Goal: Navigation & Orientation: Understand site structure

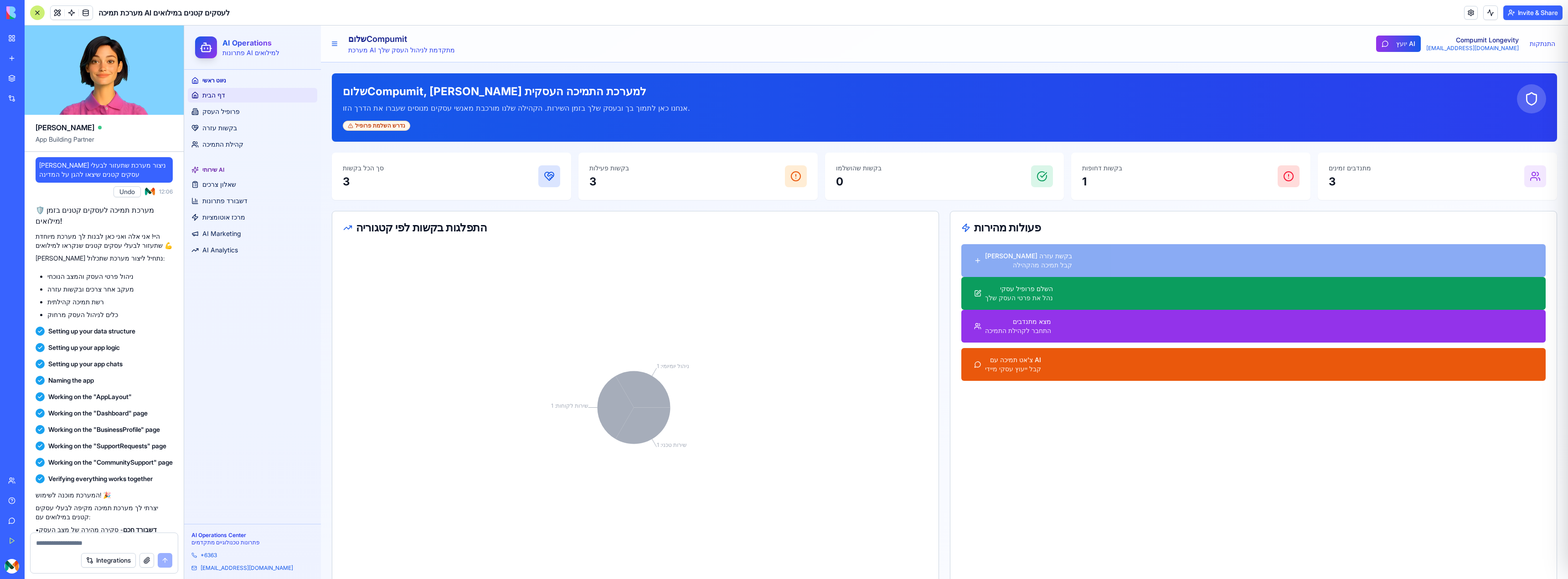
scroll to position [1305, 0]
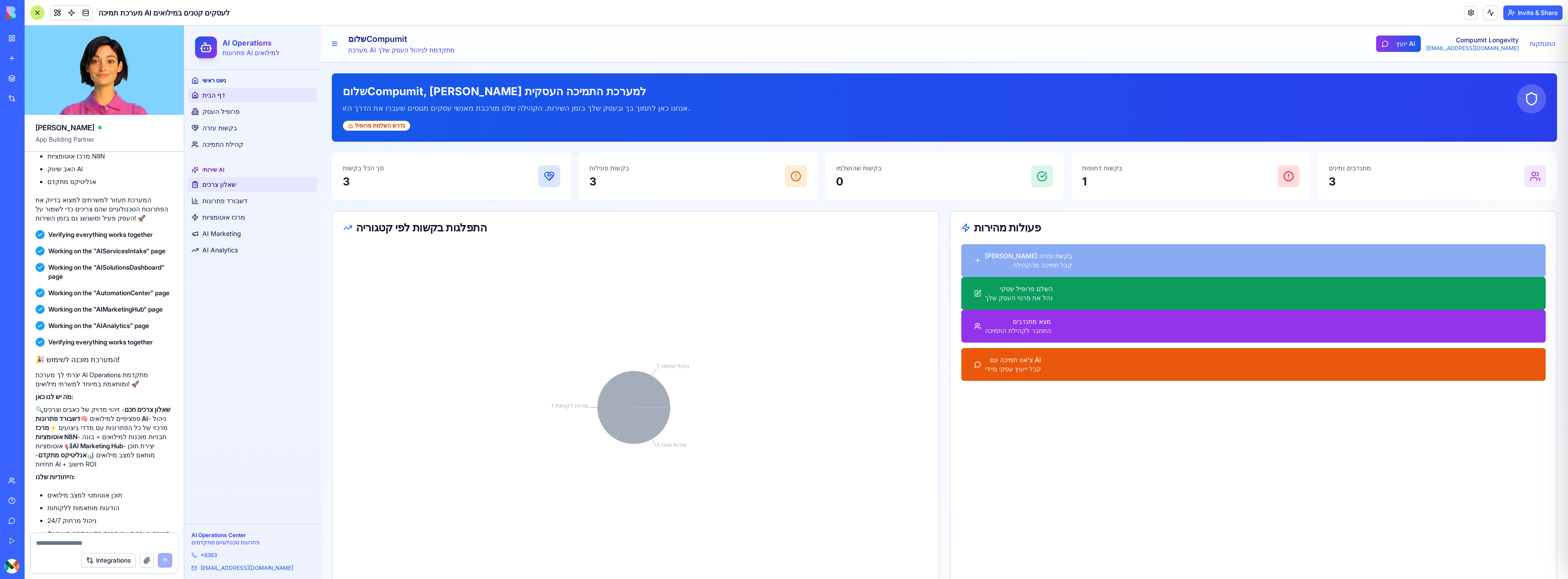
click at [237, 184] on link "שאלון צרכים" at bounding box center [252, 184] width 130 height 15
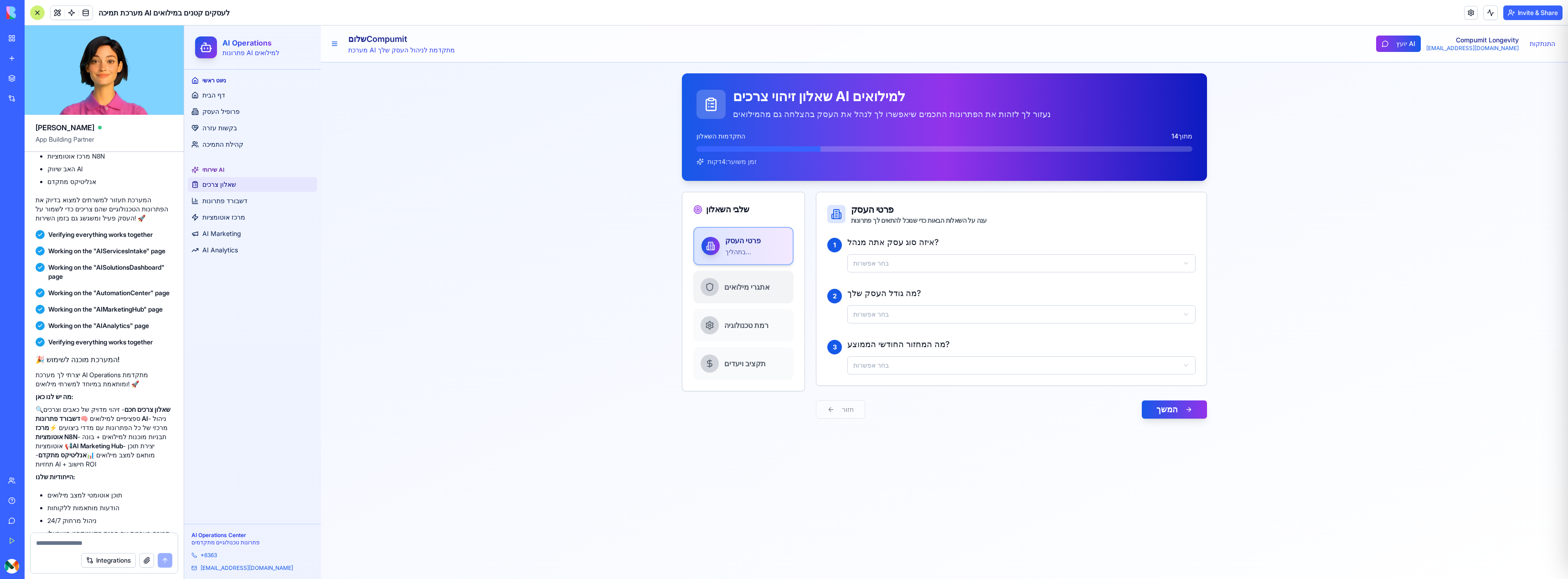
click at [730, 284] on span "אתגרי מילואים" at bounding box center [747, 287] width 46 height 11
click at [75, 541] on textarea at bounding box center [104, 543] width 136 height 9
type textarea "**********"
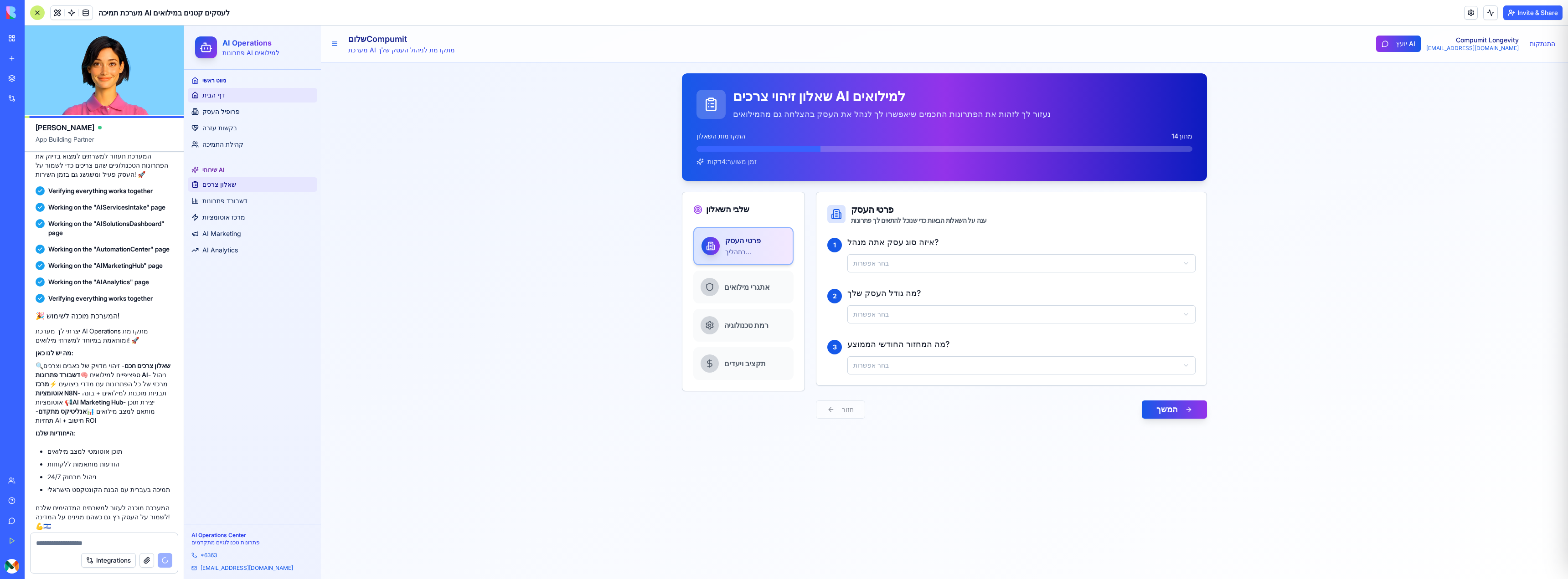
click at [214, 89] on link "דף הבית" at bounding box center [252, 95] width 130 height 15
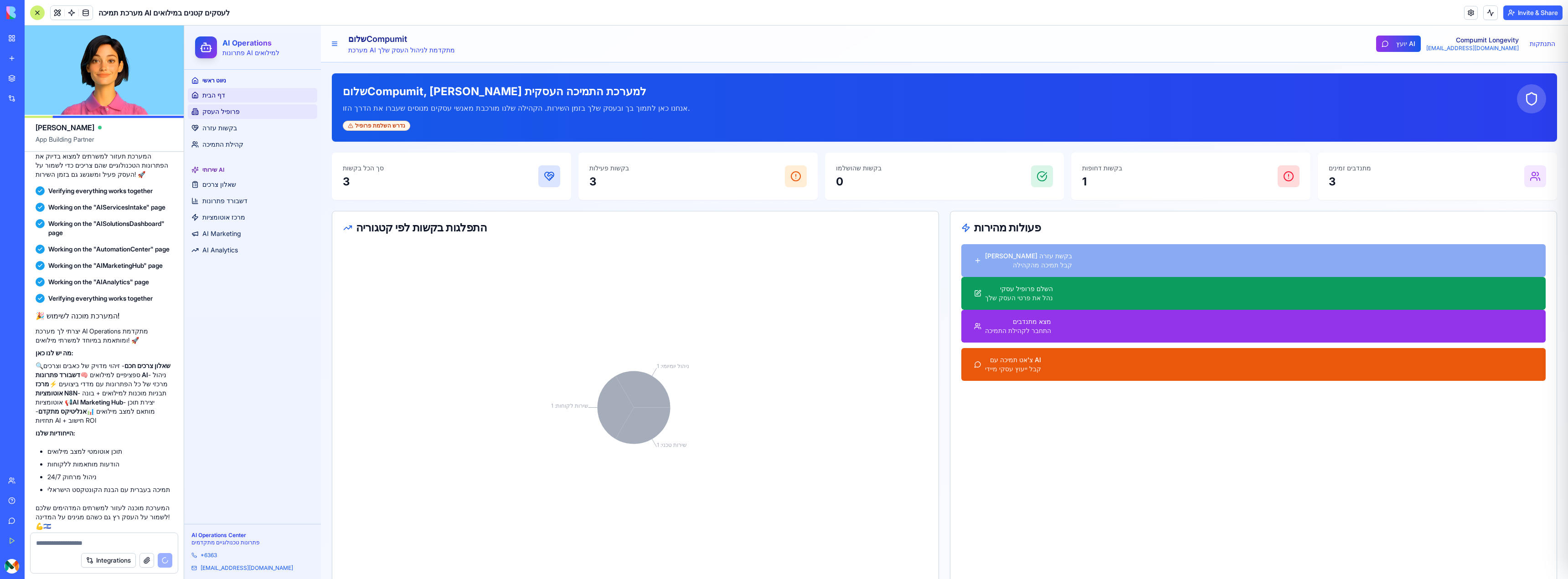
click at [219, 107] on span "פרופיל העסק" at bounding box center [221, 112] width 37 height 9
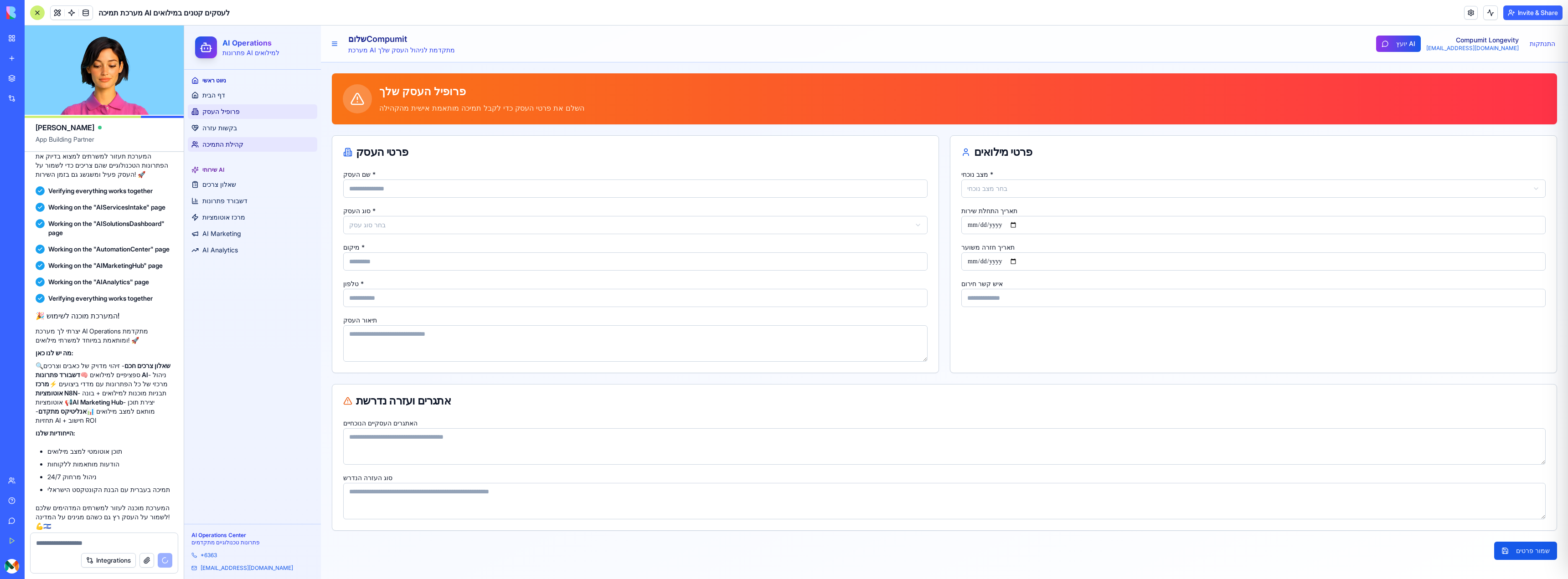
click at [224, 141] on span "קהילת התמיכה" at bounding box center [223, 144] width 41 height 9
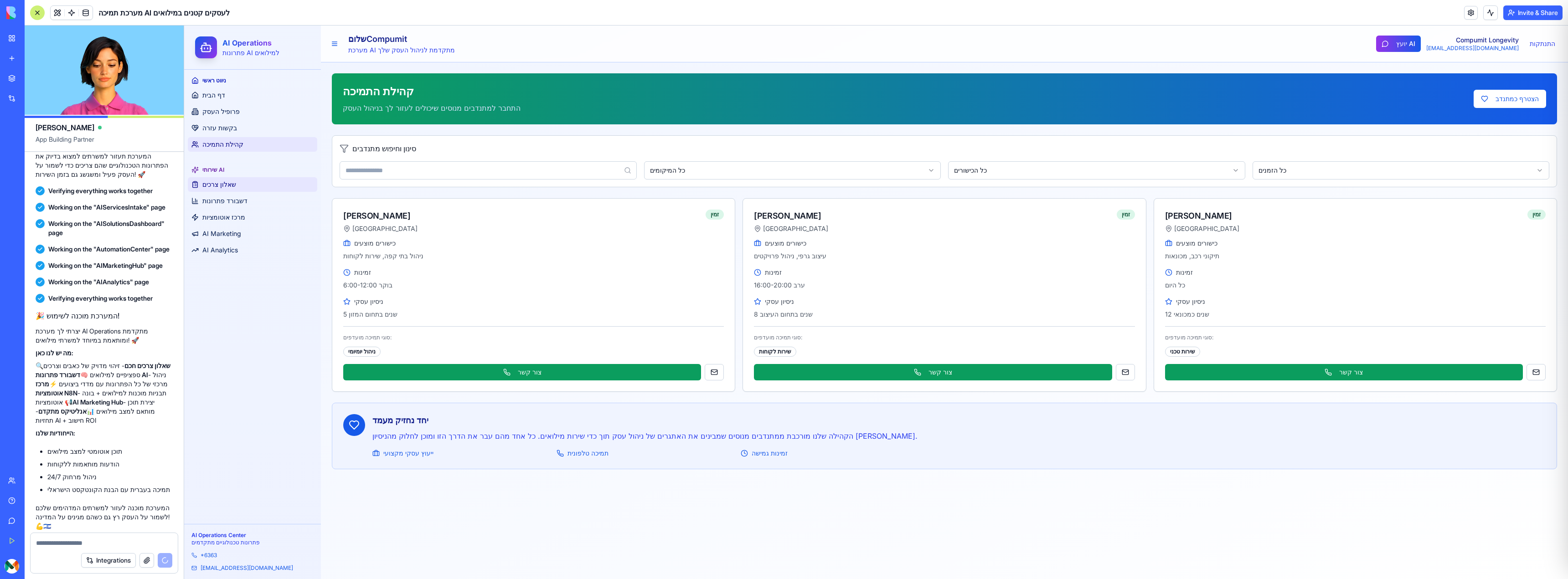
click at [216, 182] on span "שאלון צרכים" at bounding box center [219, 184] width 34 height 9
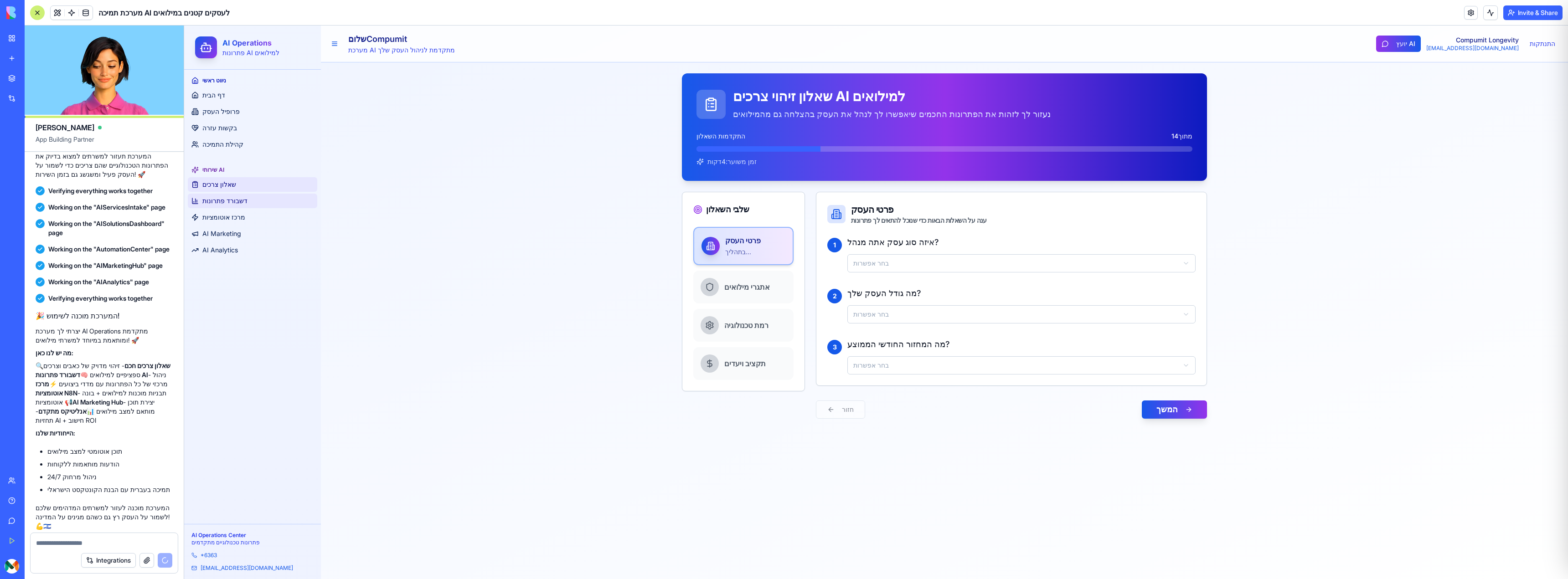
click at [224, 198] on span "דשבורד פתרונות" at bounding box center [225, 201] width 45 height 9
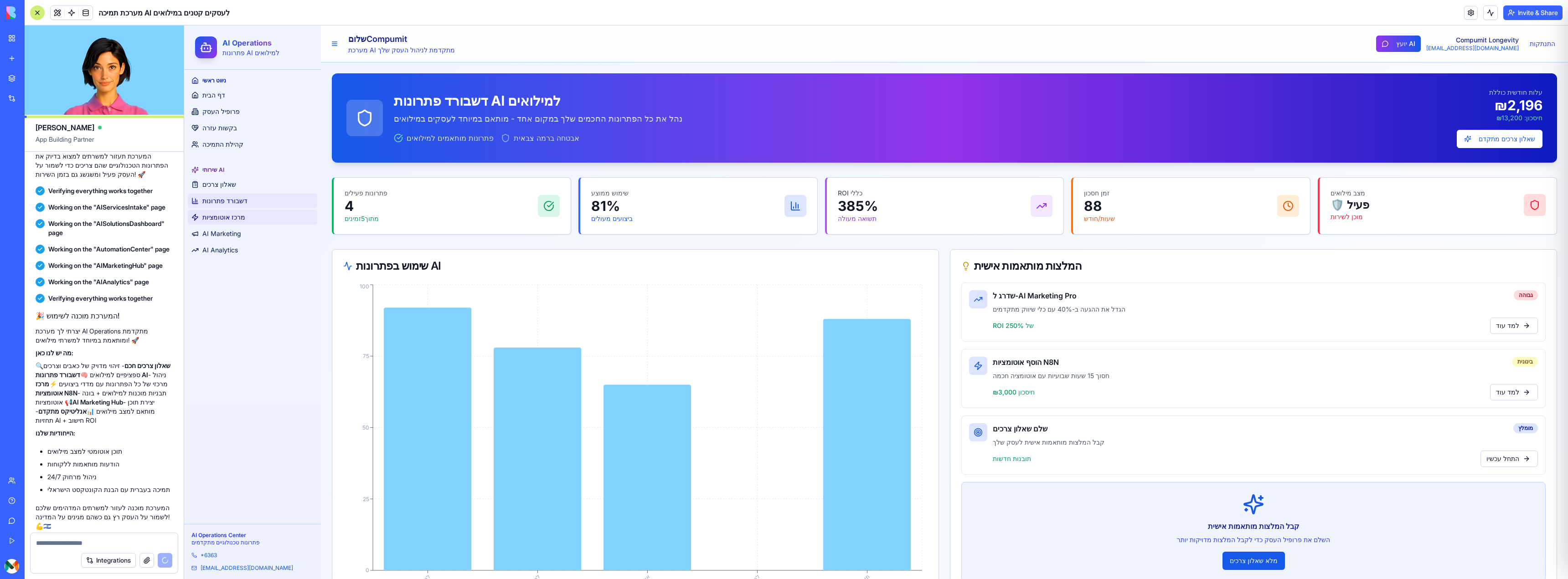
click at [229, 218] on span "מרכז אוטומציות" at bounding box center [223, 217] width 43 height 9
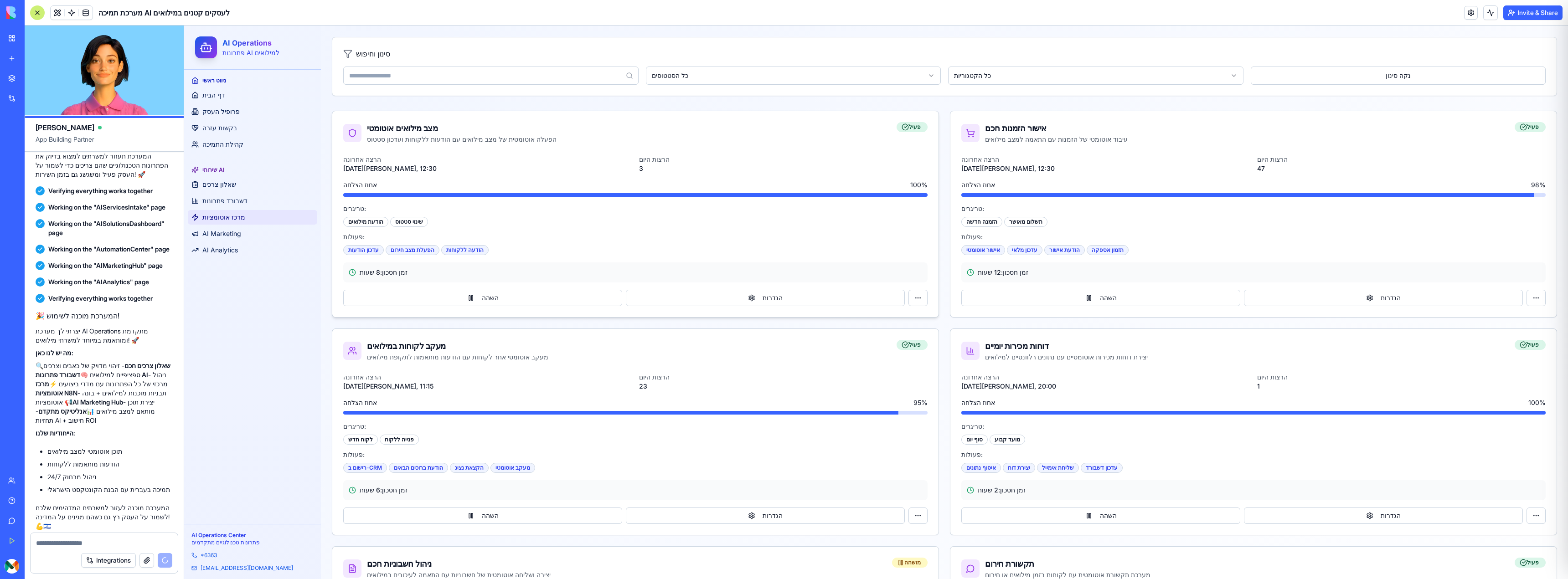
scroll to position [228, 0]
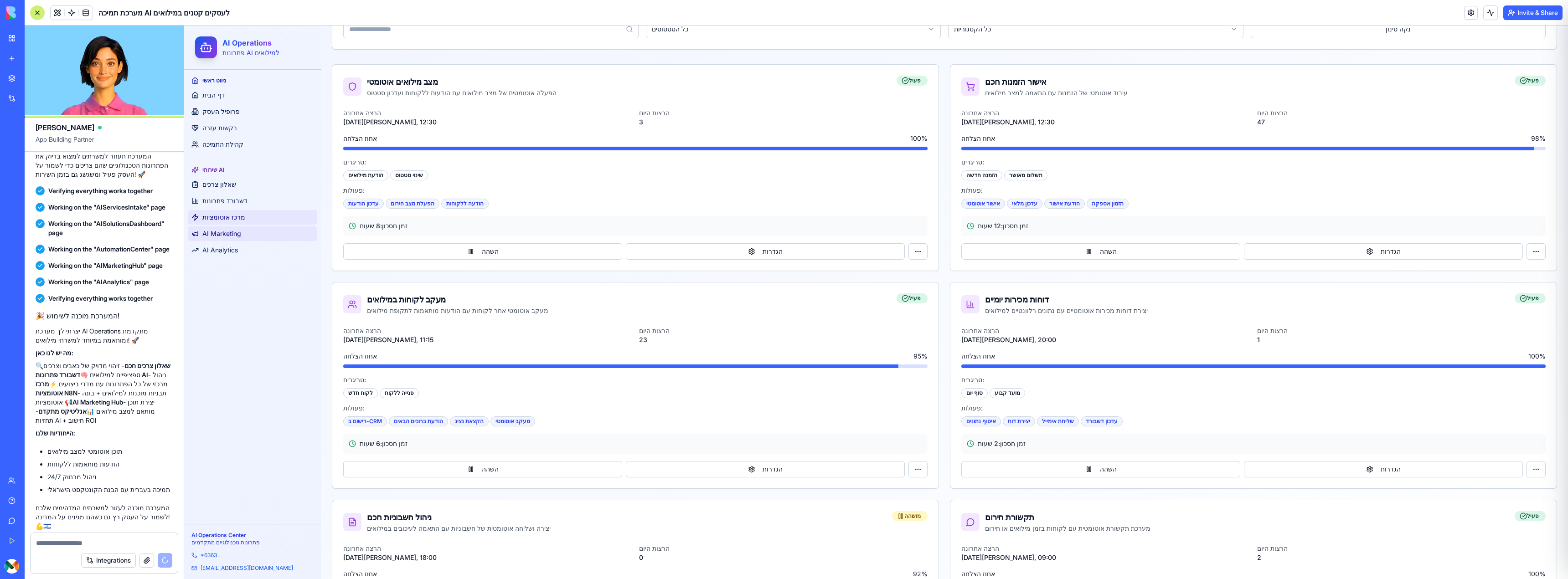
click at [208, 239] on link "AI Marketing" at bounding box center [252, 234] width 130 height 15
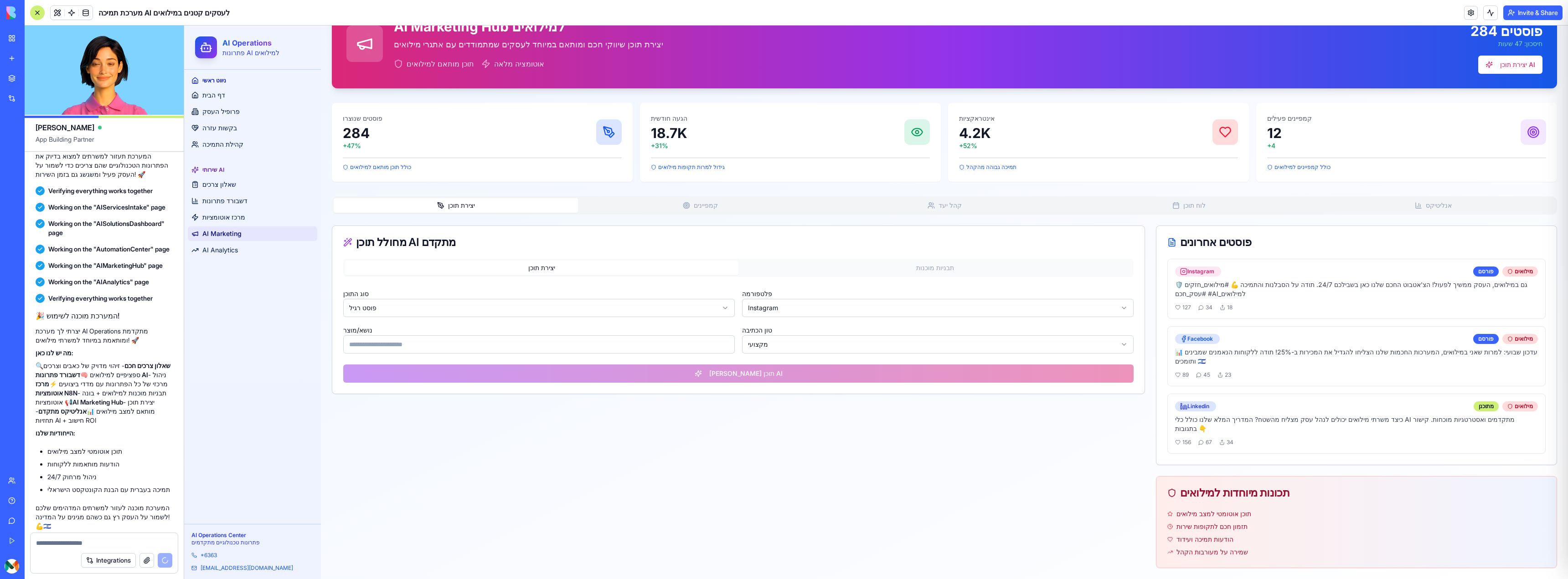
scroll to position [47, 0]
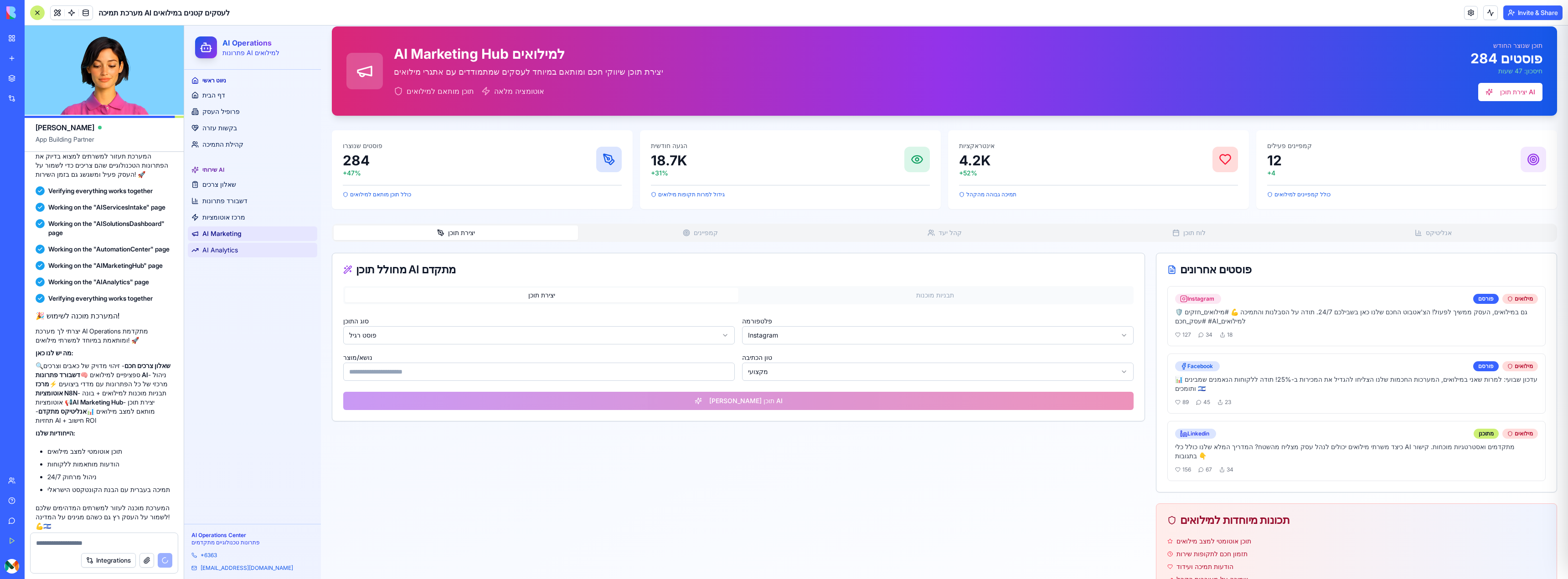
click at [240, 252] on link "AI Analytics" at bounding box center [252, 250] width 130 height 15
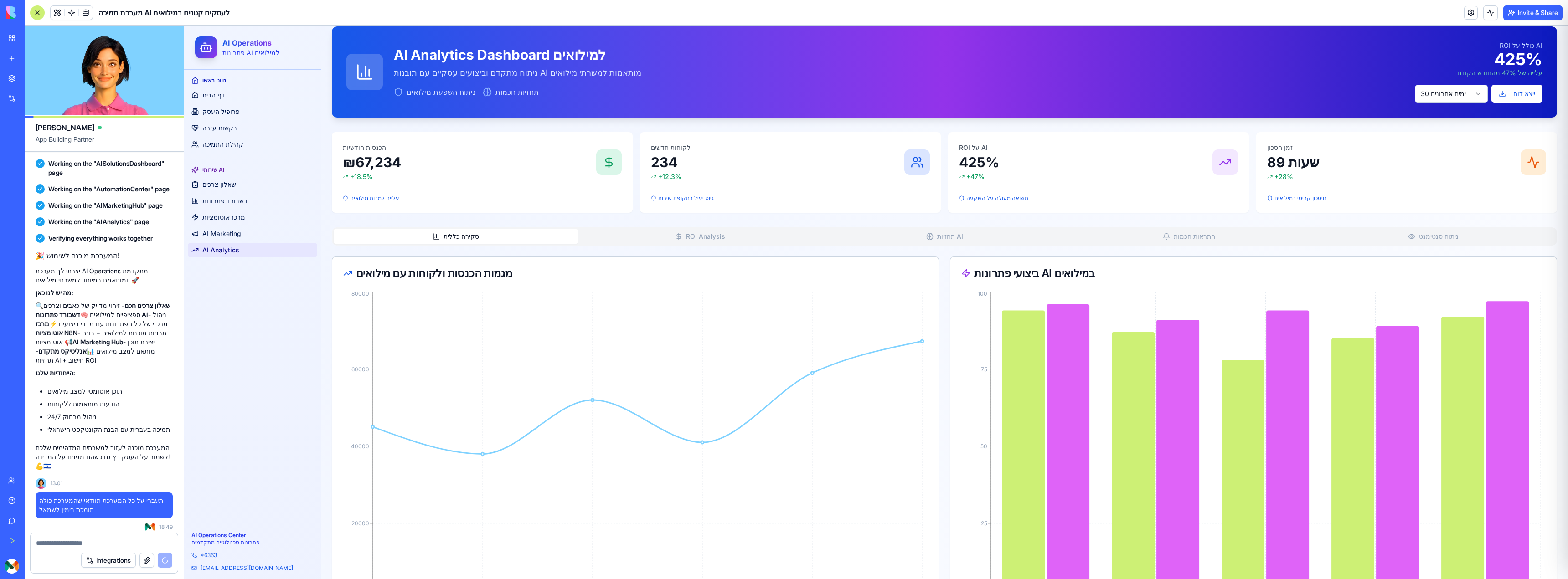
scroll to position [1609, 0]
